Goal: Task Accomplishment & Management: Use online tool/utility

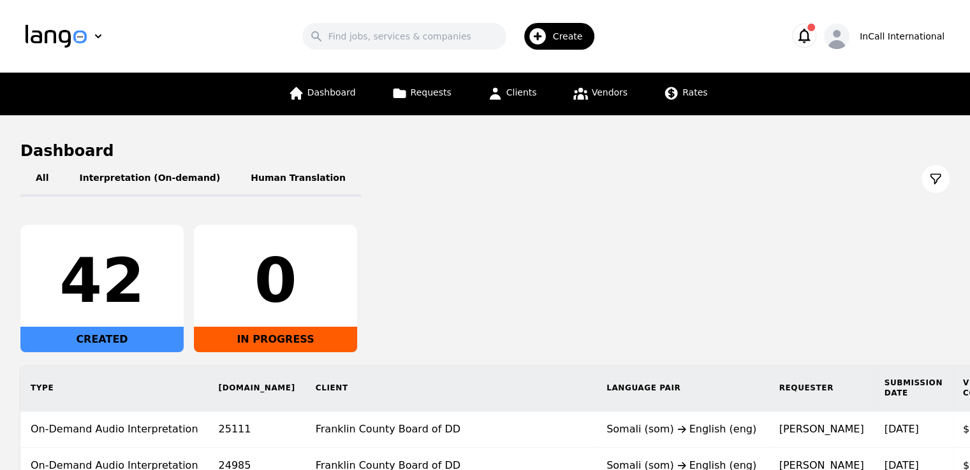
click at [813, 34] on icon "button" at bounding box center [804, 36] width 18 height 18
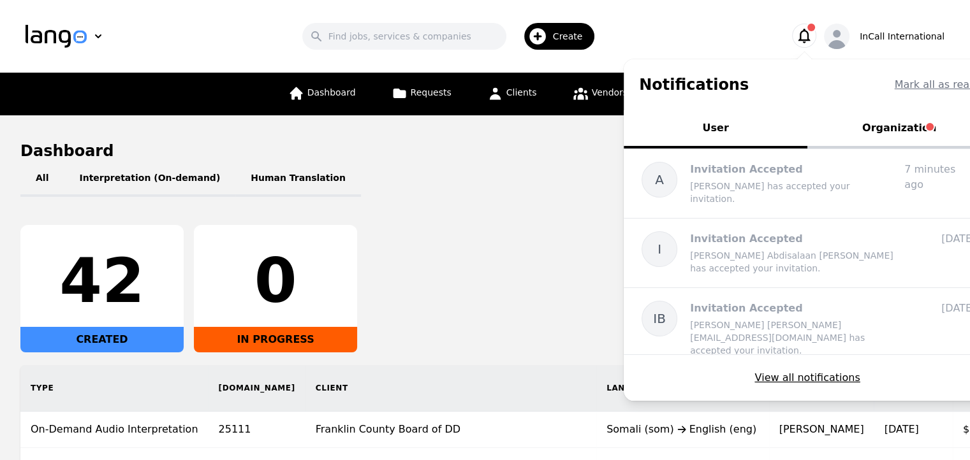
click at [892, 141] on button "Organization" at bounding box center [899, 129] width 184 height 38
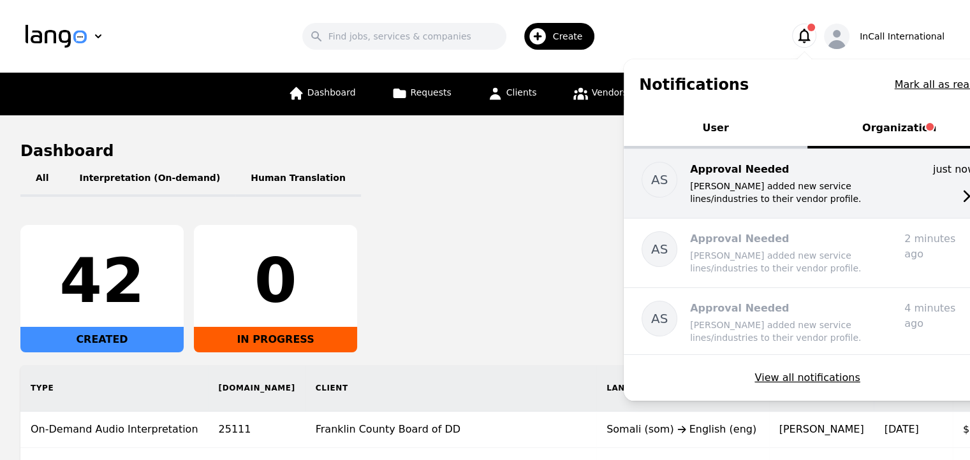
click at [891, 184] on p "[PERSON_NAME] added new service lines/industries to their vendor profile." at bounding box center [792, 192] width 204 height 25
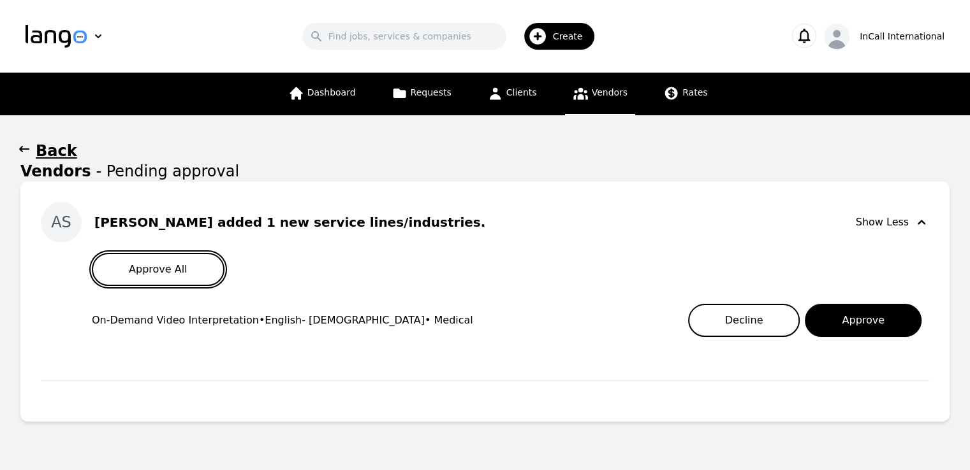
click at [176, 259] on button "Approve All" at bounding box center [158, 269] width 133 height 33
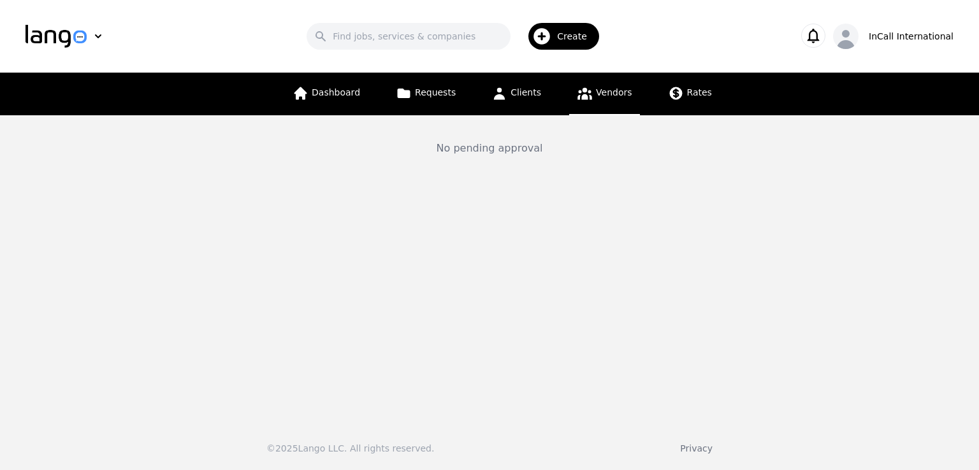
click at [367, 251] on main "No pending approval" at bounding box center [489, 263] width 979 height 296
